Goal: Check status: Check status

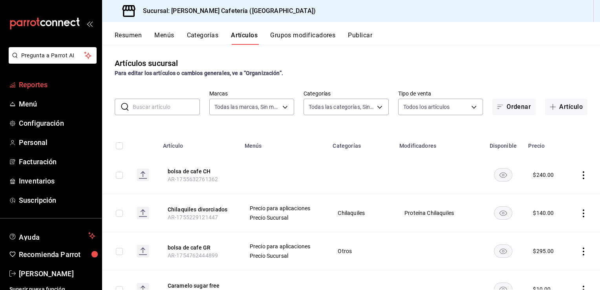
click at [34, 84] on span "Reportes" at bounding box center [57, 84] width 77 height 11
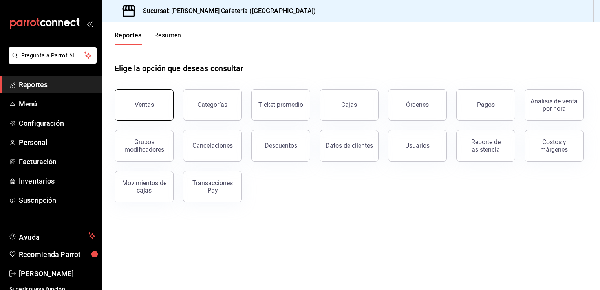
click at [147, 103] on div "Ventas" at bounding box center [144, 104] width 19 height 7
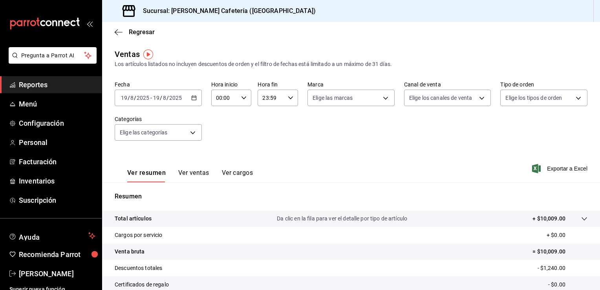
click at [192, 101] on div "[DATE] [DATE] - [DATE] [DATE]" at bounding box center [158, 98] width 87 height 16
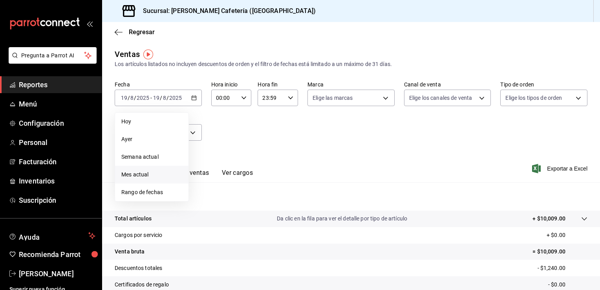
click at [160, 172] on span "Mes actual" at bounding box center [151, 174] width 61 height 8
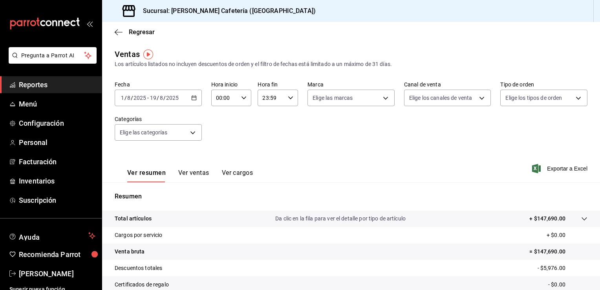
click at [49, 29] on icon "mailbox folders" at bounding box center [44, 24] width 71 height 12
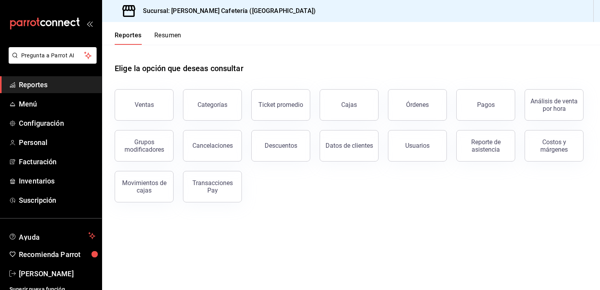
click at [259, 50] on div "Elige la opción que deseas consultar" at bounding box center [351, 62] width 473 height 35
